Goal: Information Seeking & Learning: Learn about a topic

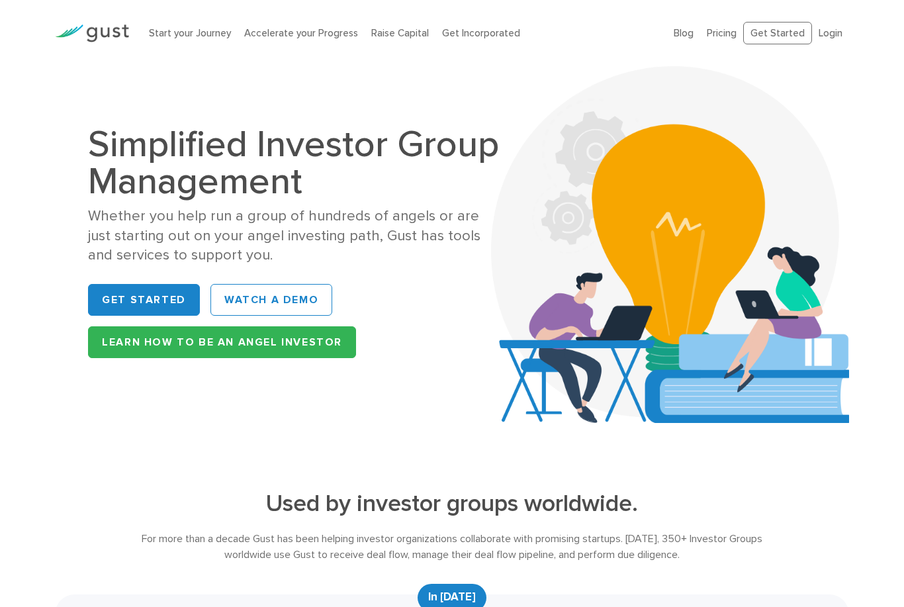
click at [126, 271] on div "Simplified Investor Group Management Whether you help run a group of hundreds o…" at bounding box center [296, 244] width 416 height 237
click at [121, 293] on link "Get Started" at bounding box center [144, 300] width 112 height 32
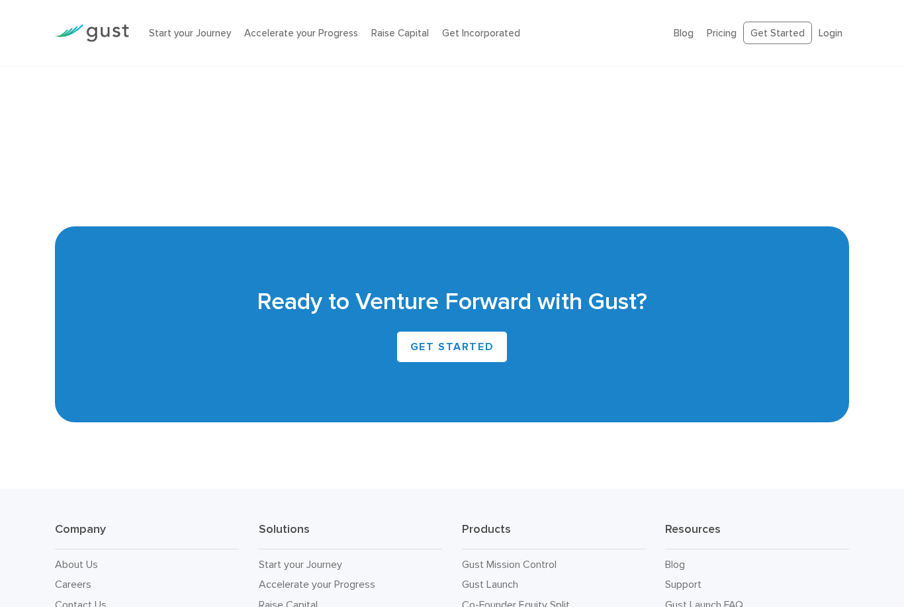
scroll to position [2974, 0]
click at [445, 357] on link "GET STARTED" at bounding box center [453, 347] width 112 height 32
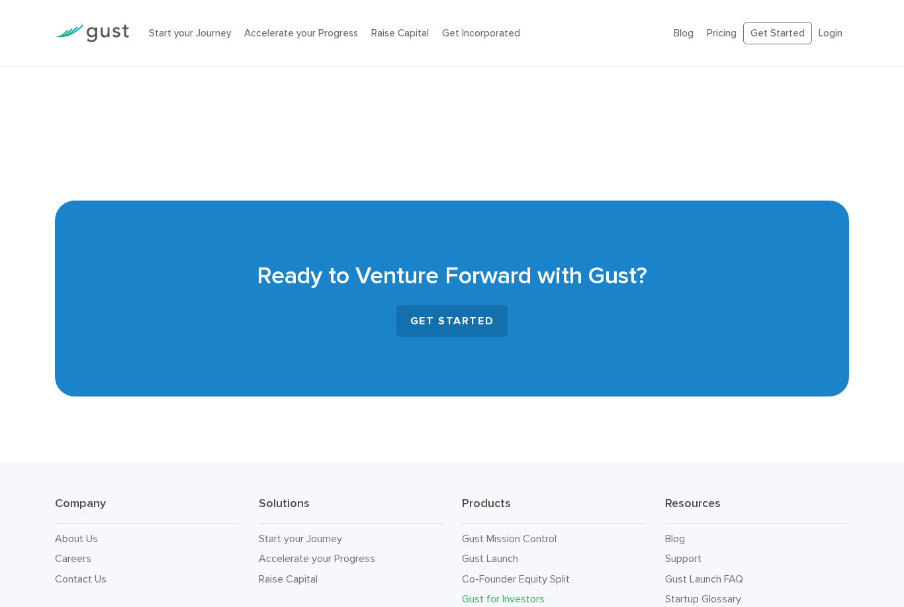
scroll to position [3062, 0]
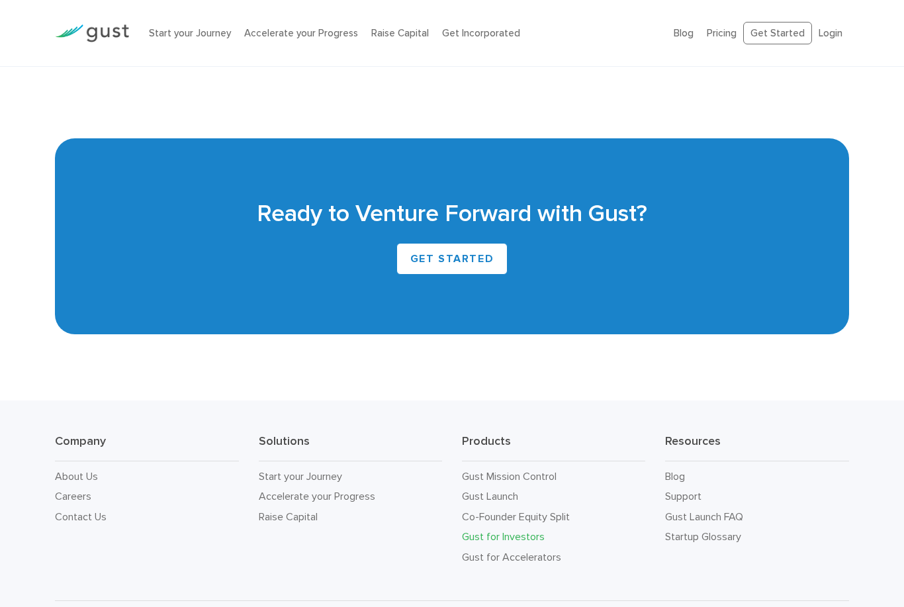
click at [527, 540] on link "Gust for Investors" at bounding box center [503, 536] width 83 height 13
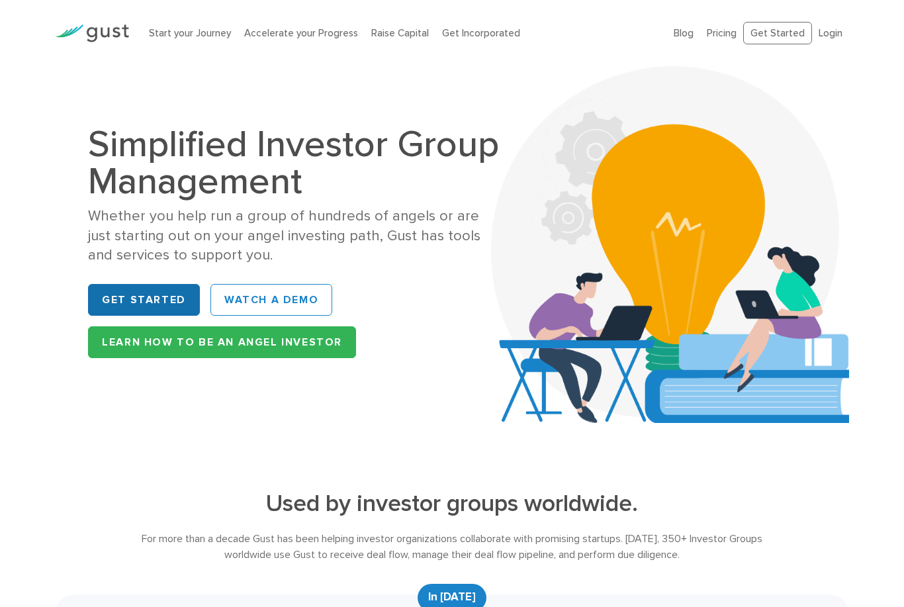
click at [144, 313] on link "Get Started" at bounding box center [144, 300] width 112 height 32
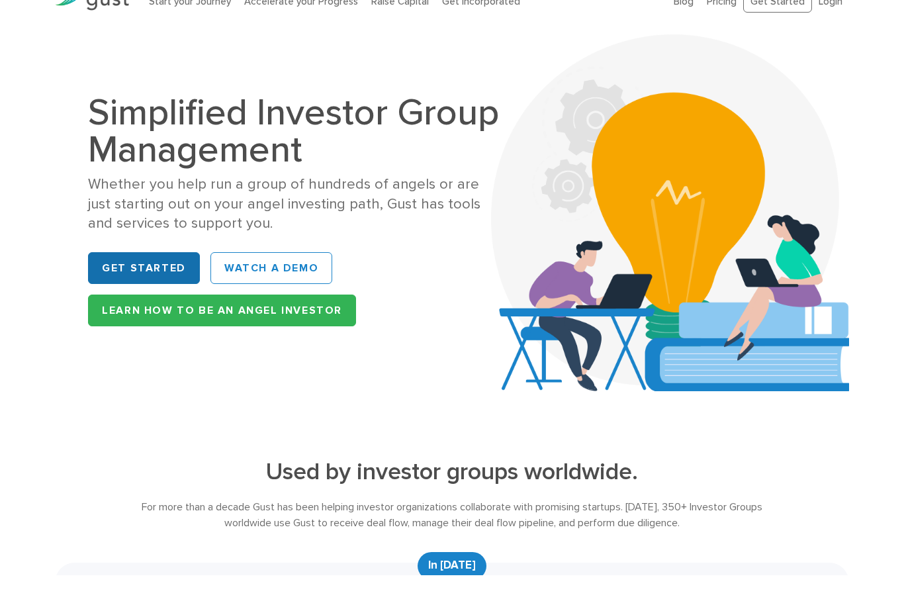
scroll to position [32, 0]
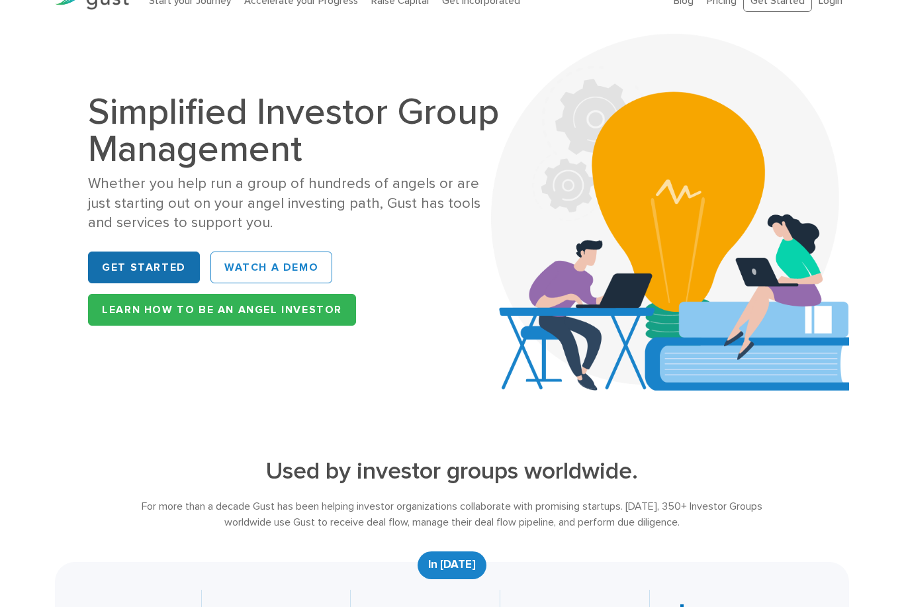
click at [115, 268] on link "Get Started" at bounding box center [144, 268] width 112 height 32
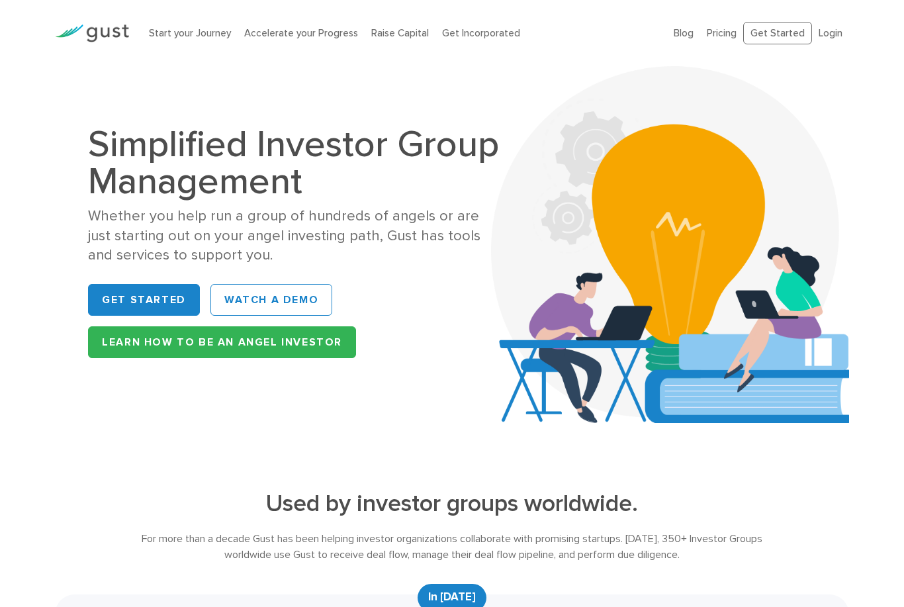
drag, startPoint x: 123, startPoint y: 38, endPoint x: 123, endPoint y: 46, distance: 8.6
click at [123, 46] on div at bounding box center [92, 33] width 94 height 45
click at [121, 37] on img at bounding box center [92, 33] width 74 height 18
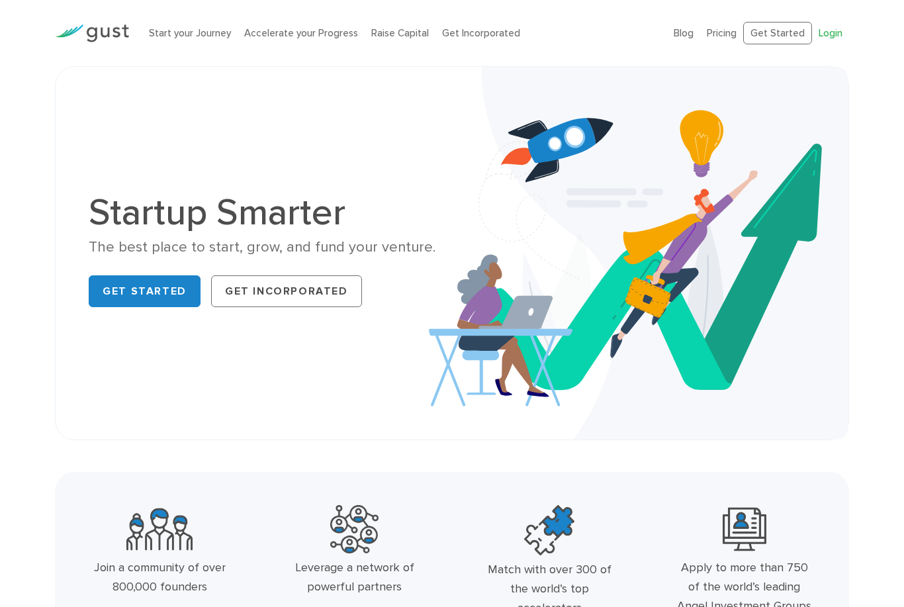
click at [824, 34] on link "Login" at bounding box center [831, 33] width 24 height 12
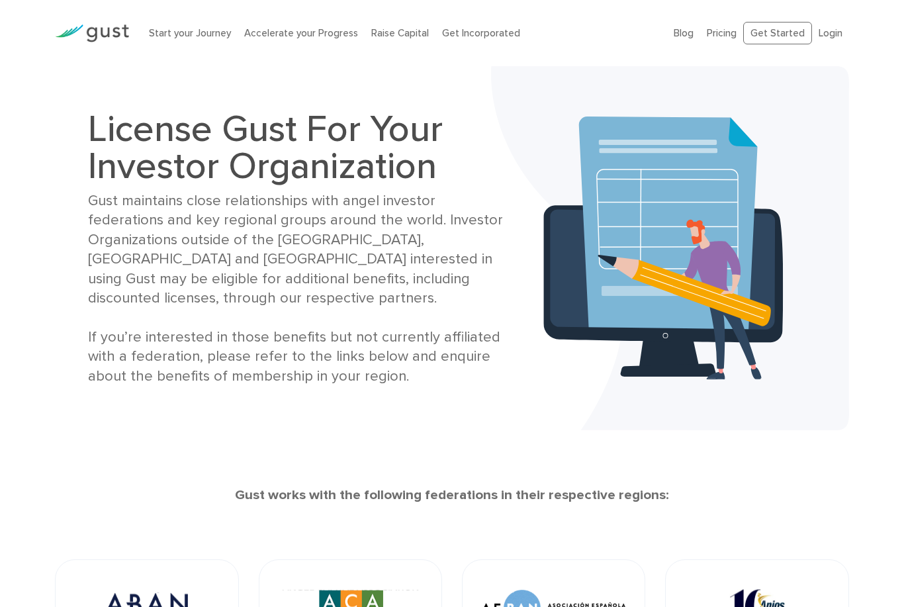
click at [548, 597] on img at bounding box center [554, 608] width 144 height 56
click at [781, 36] on link "Get Started" at bounding box center [778, 33] width 69 height 23
click at [467, 36] on link "Get Incorporated" at bounding box center [481, 33] width 78 height 12
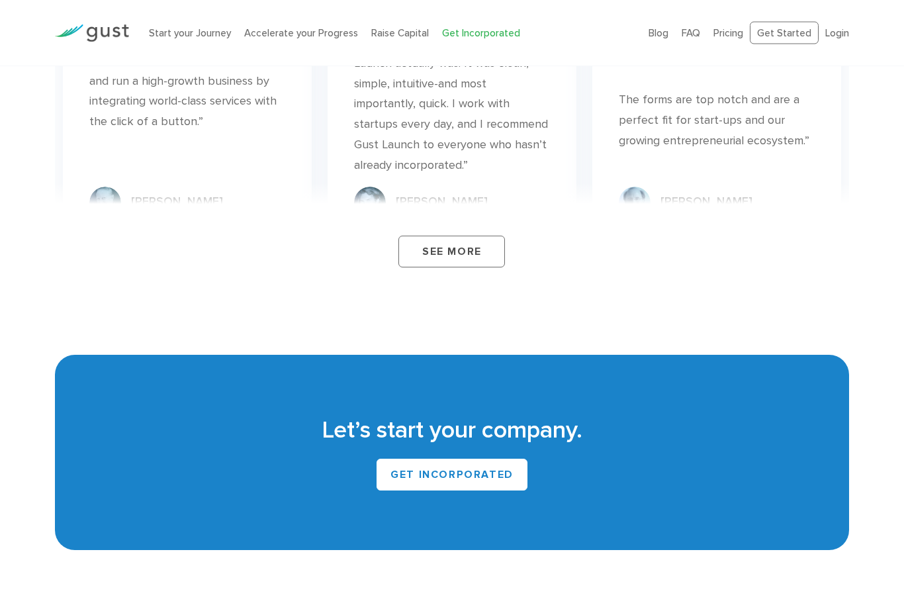
scroll to position [7635, 0]
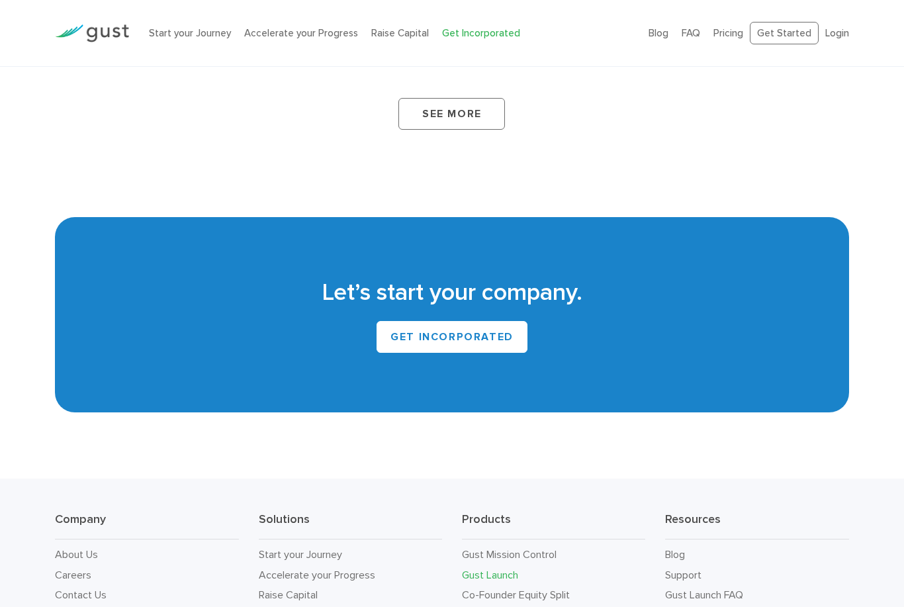
click at [512, 607] on link "Gust for Investors" at bounding box center [503, 615] width 83 height 13
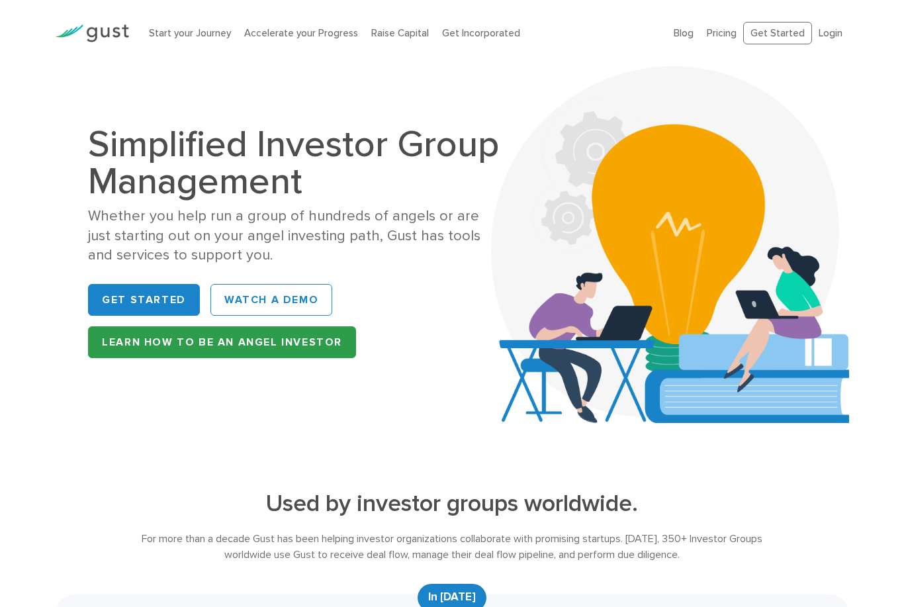
click at [211, 351] on link "Learn How to be an Angel Investor" at bounding box center [222, 342] width 268 height 32
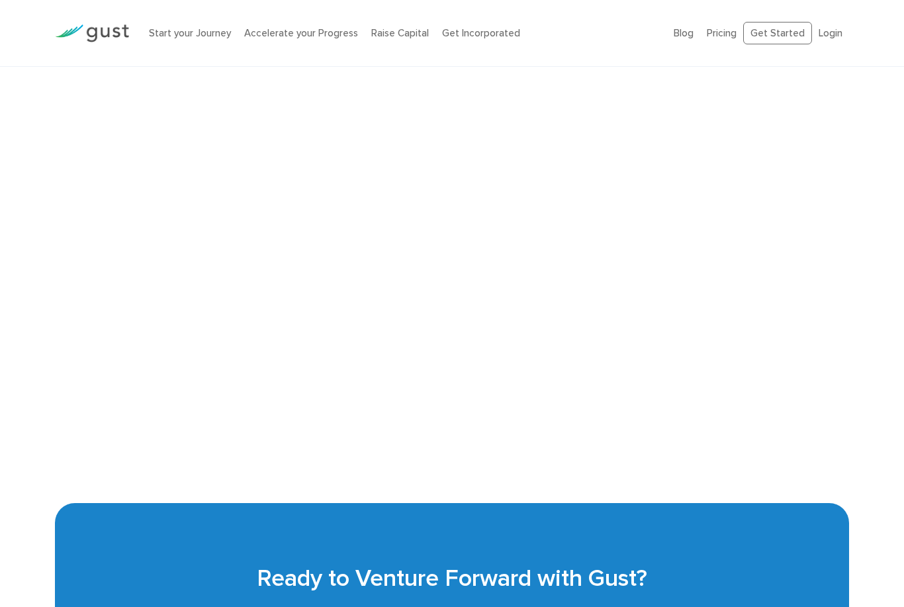
scroll to position [2923, 0]
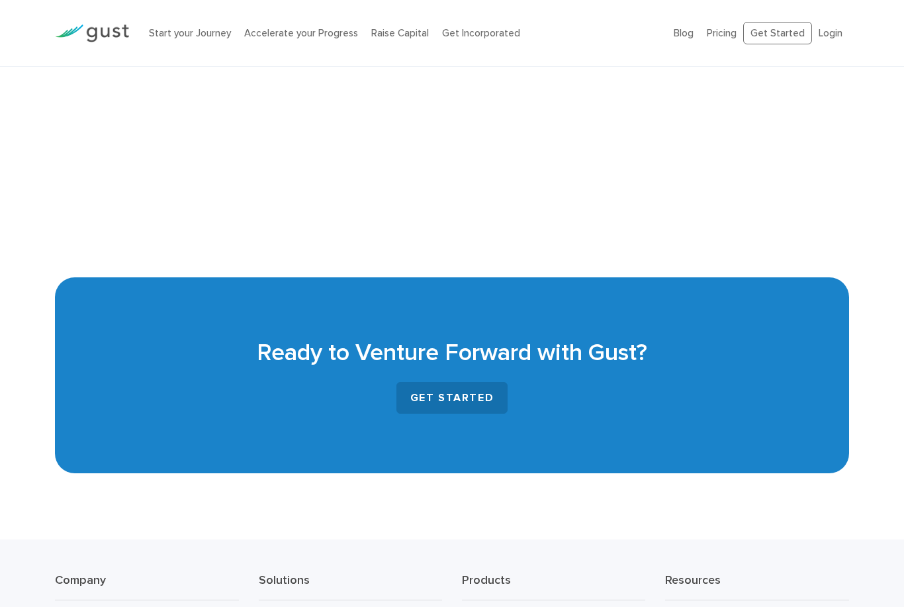
click at [448, 398] on link "GET STARTED" at bounding box center [453, 398] width 112 height 32
